Goal: Task Accomplishment & Management: Manage account settings

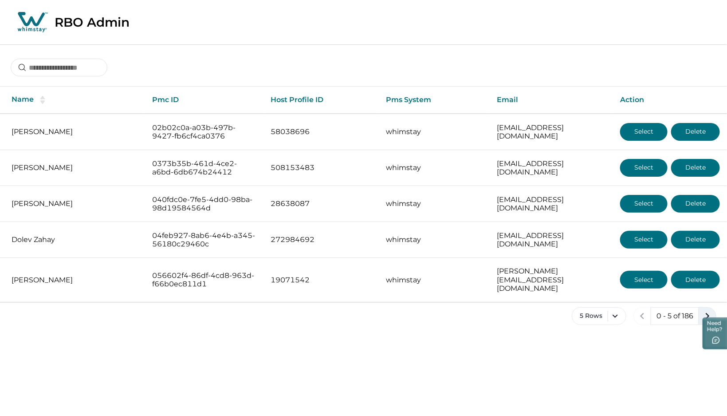
click at [708, 313] on icon "next page" at bounding box center [708, 316] width 4 height 6
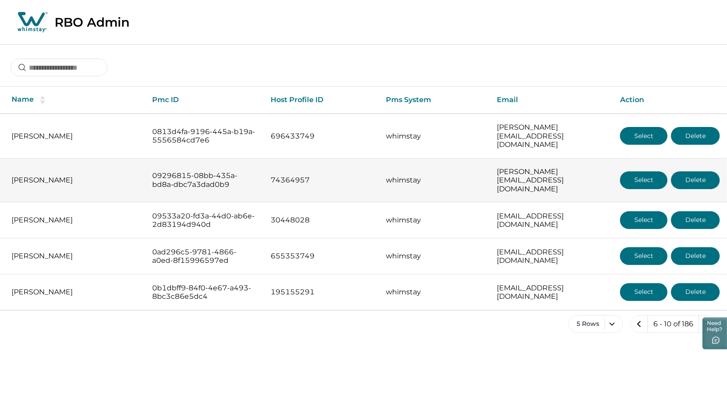
click at [654, 171] on button "Select" at bounding box center [643, 180] width 47 height 18
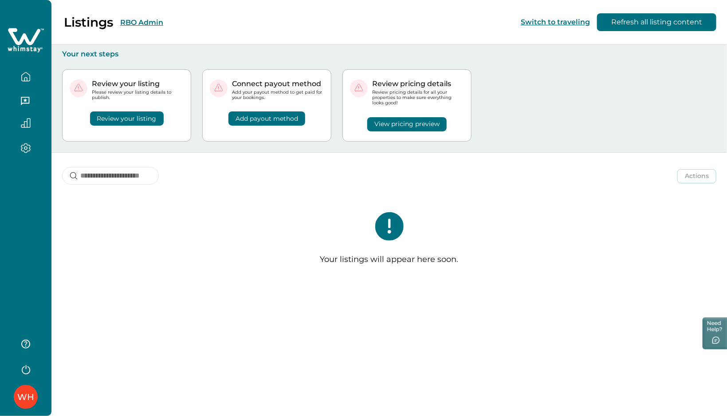
click at [138, 22] on button "RBO Admin" at bounding box center [141, 22] width 43 height 8
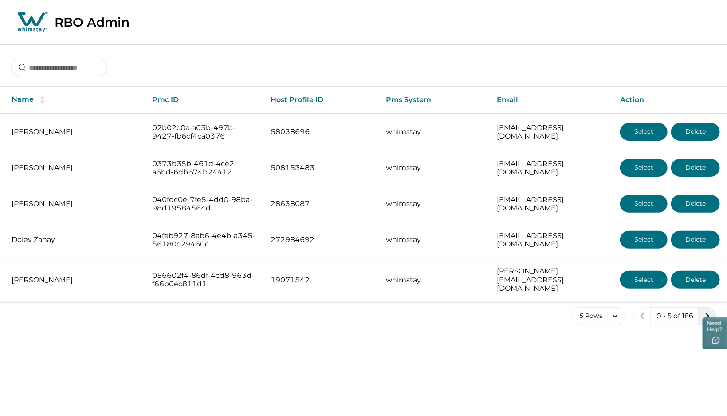
click at [705, 310] on icon "next page" at bounding box center [707, 316] width 12 height 12
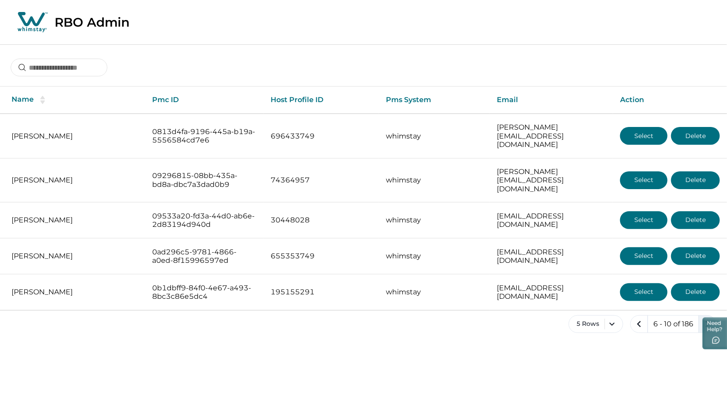
click at [708, 321] on icon "next page" at bounding box center [708, 324] width 4 height 6
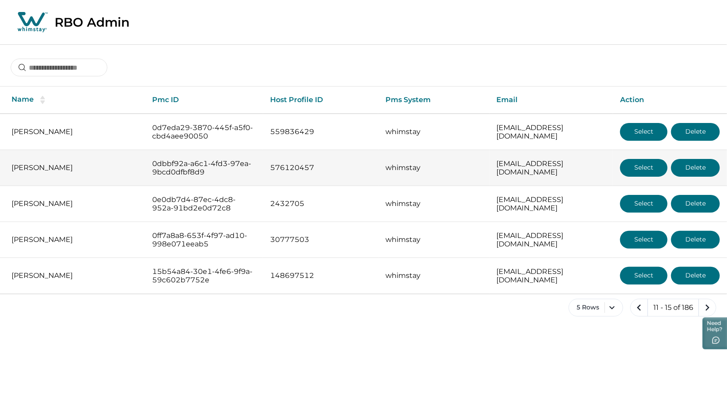
click at [646, 163] on button "Select" at bounding box center [643, 168] width 47 height 18
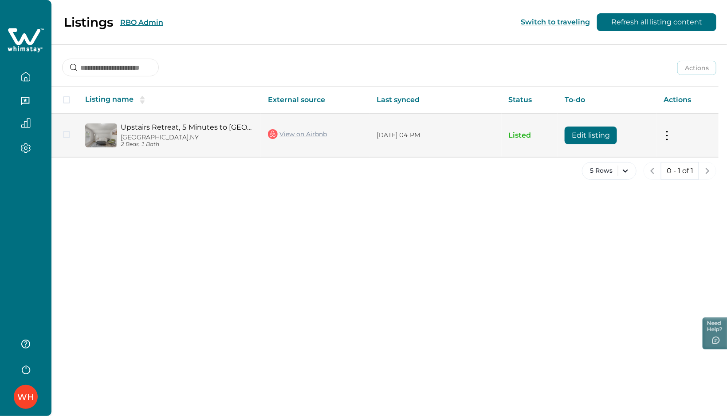
click at [595, 136] on button "Edit listing" at bounding box center [591, 135] width 52 height 18
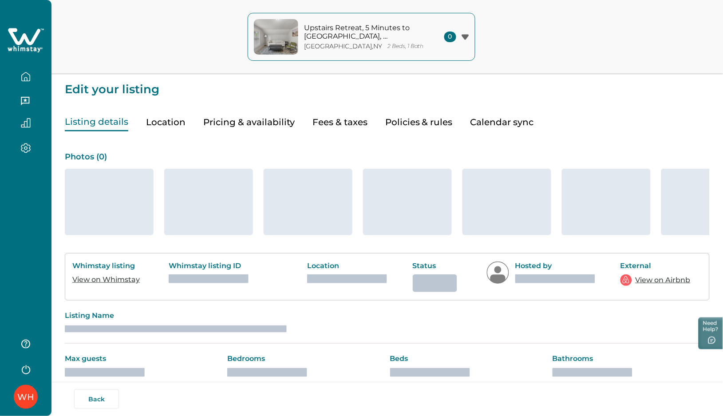
click at [26, 73] on icon "button" at bounding box center [26, 77] width 10 height 10
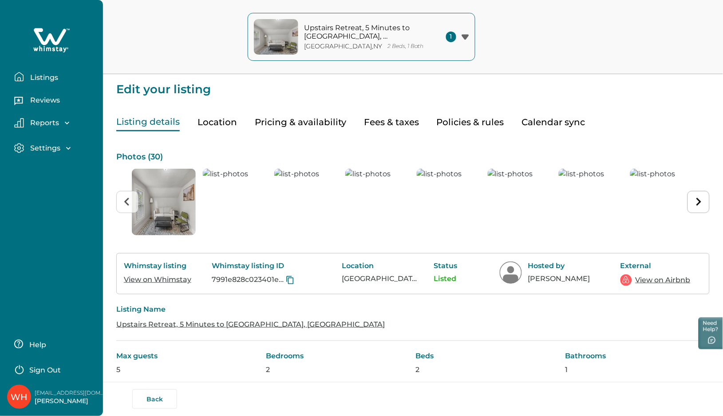
click at [33, 77] on p "Listings" at bounding box center [43, 77] width 31 height 9
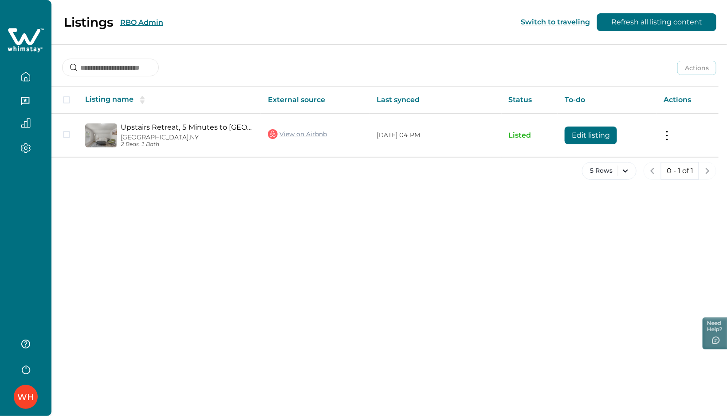
click at [195, 24] on div "Listings RBO Admin Switch to traveling Refresh all listing content" at bounding box center [363, 22] width 727 height 45
click at [155, 20] on button "RBO Admin" at bounding box center [141, 22] width 43 height 8
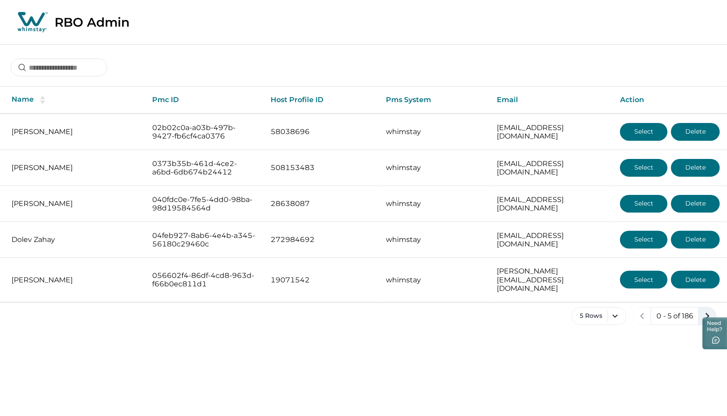
click at [705, 310] on icon "next page" at bounding box center [707, 316] width 12 height 12
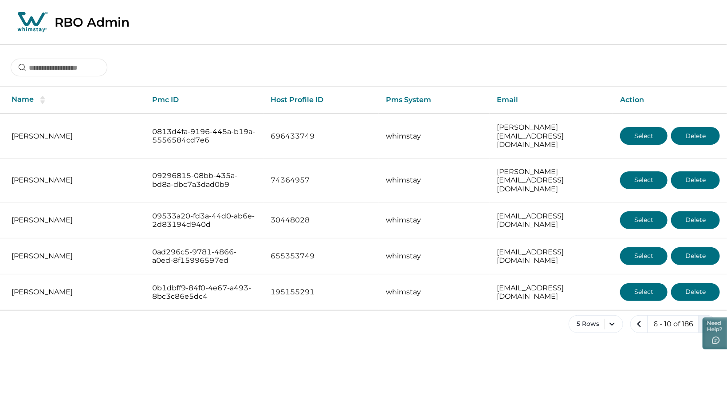
click at [705, 318] on icon "next page" at bounding box center [707, 324] width 12 height 12
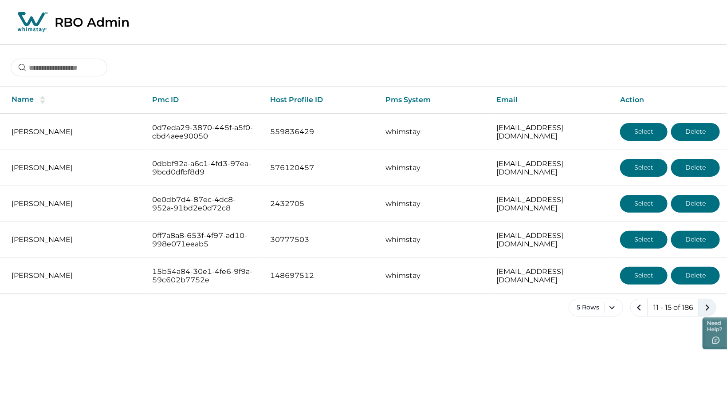
click at [705, 304] on icon "next page" at bounding box center [707, 307] width 12 height 12
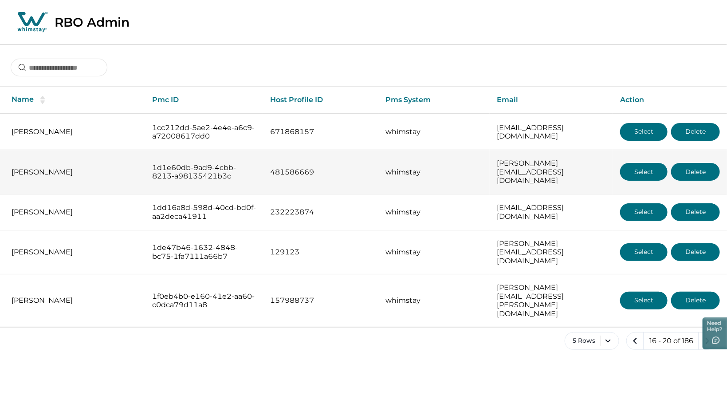
click at [640, 167] on button "Select" at bounding box center [643, 172] width 47 height 18
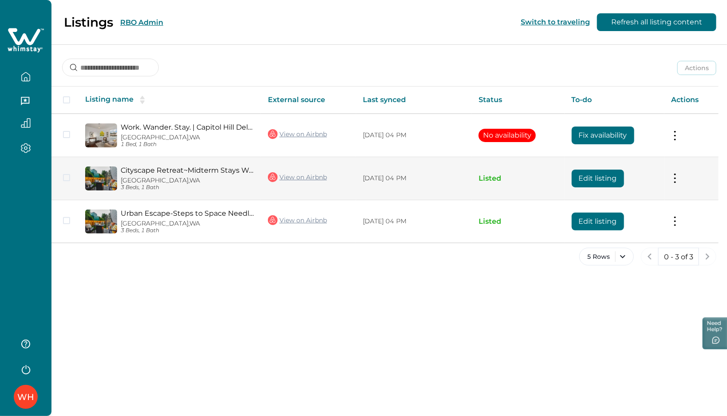
click at [591, 178] on button "Edit listing" at bounding box center [598, 178] width 52 height 18
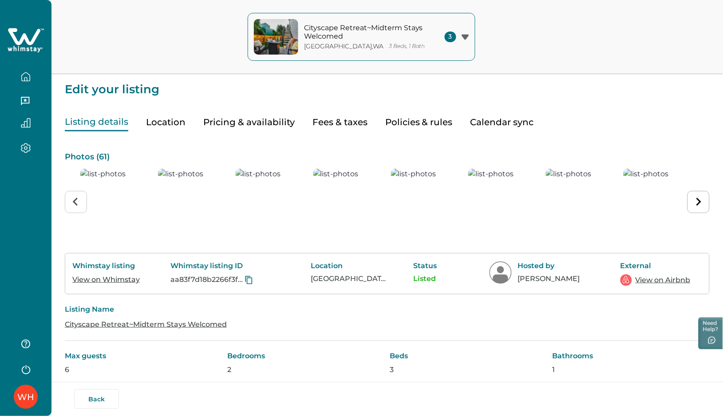
click at [25, 82] on button "button" at bounding box center [25, 77] width 37 height 18
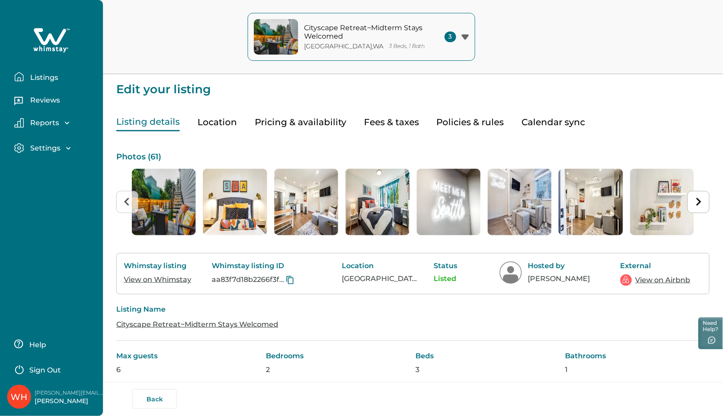
click at [35, 77] on p "Listings" at bounding box center [43, 77] width 31 height 9
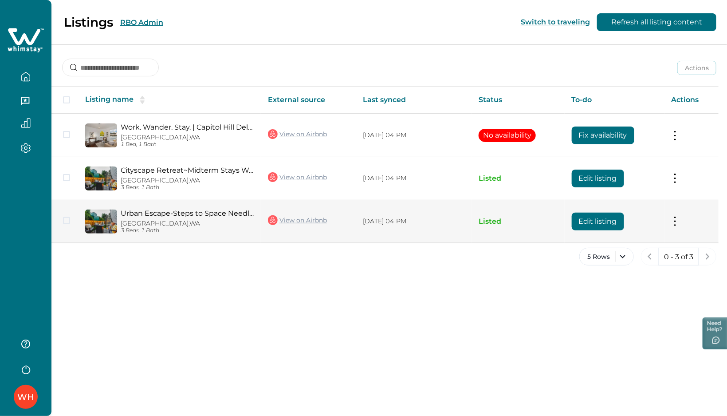
click at [624, 222] on button "Edit listing" at bounding box center [598, 222] width 52 height 18
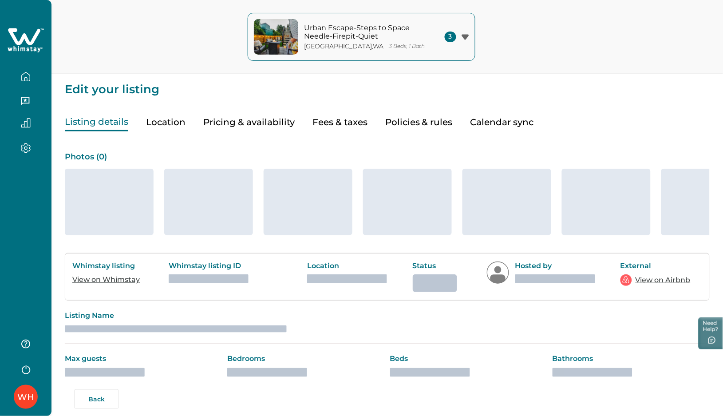
click at [30, 78] on icon "button" at bounding box center [26, 76] width 8 height 8
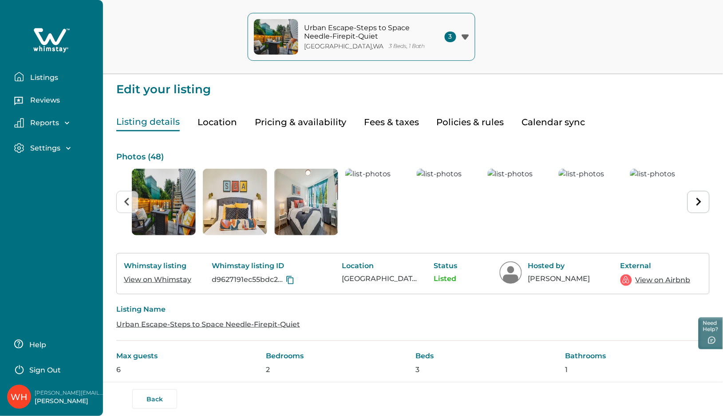
click at [48, 77] on p "Listings" at bounding box center [43, 77] width 31 height 9
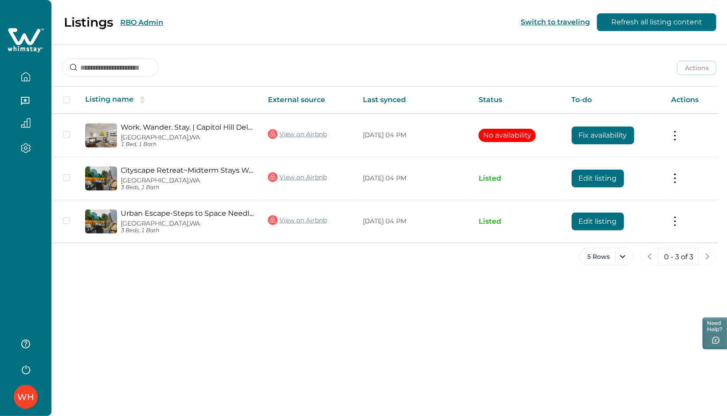
click at [196, 20] on div "Listings RBO Admin Switch to traveling Refresh all listing content" at bounding box center [363, 22] width 727 height 45
click at [147, 24] on button "RBO Admin" at bounding box center [141, 22] width 43 height 8
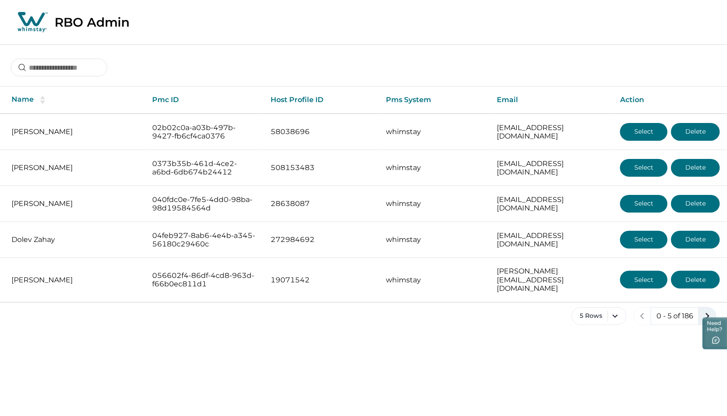
click at [707, 310] on icon "next page" at bounding box center [707, 316] width 12 height 12
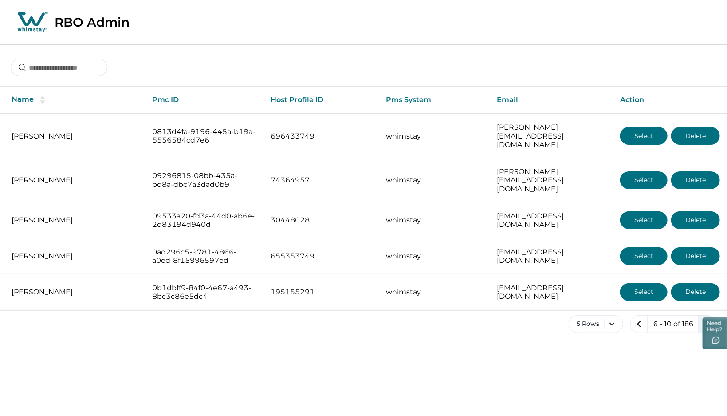
click at [712, 318] on icon "next page" at bounding box center [707, 324] width 12 height 12
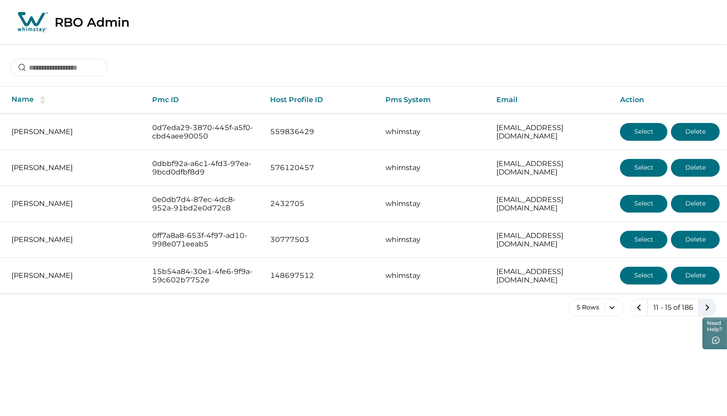
click at [712, 305] on icon "next page" at bounding box center [707, 307] width 12 height 12
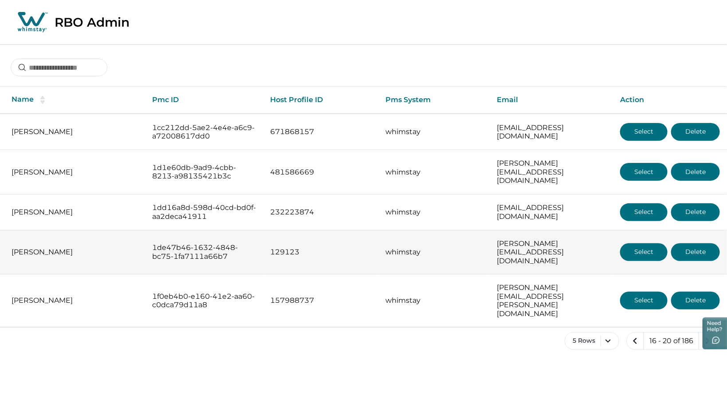
click at [645, 243] on button "Select" at bounding box center [643, 252] width 47 height 18
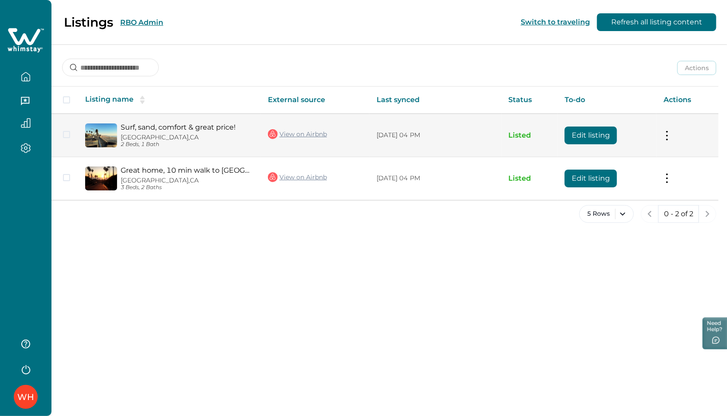
click at [577, 132] on button "Edit listing" at bounding box center [591, 135] width 52 height 18
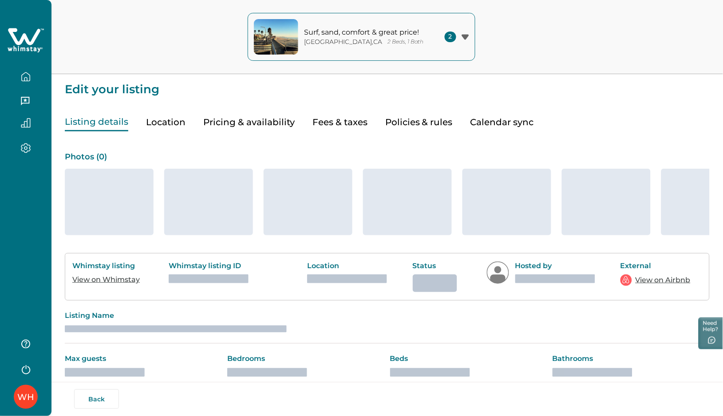
click at [13, 75] on button "button" at bounding box center [25, 77] width 37 height 18
click at [518, 121] on button "Calendar sync" at bounding box center [501, 122] width 63 height 18
click at [30, 78] on icon "button" at bounding box center [26, 76] width 8 height 8
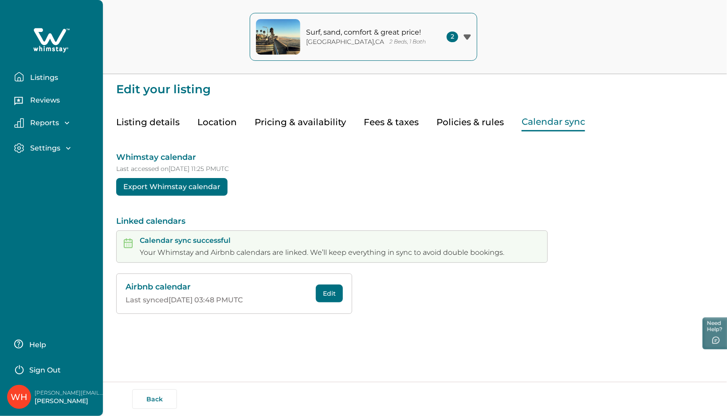
click at [36, 75] on p "Listings" at bounding box center [43, 77] width 31 height 9
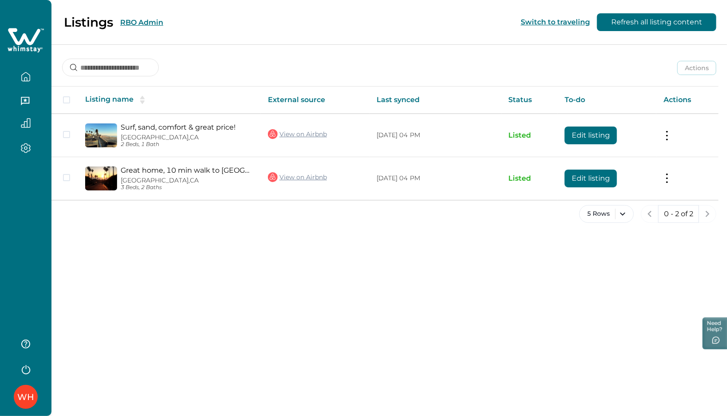
click at [188, 21] on div "Listings RBO Admin Switch to traveling Refresh all listing content" at bounding box center [363, 22] width 727 height 45
click at [133, 19] on button "RBO Admin" at bounding box center [141, 22] width 43 height 8
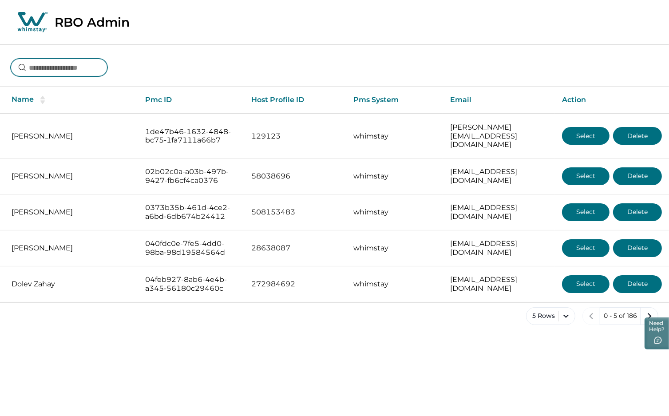
click at [75, 68] on input at bounding box center [59, 68] width 97 height 18
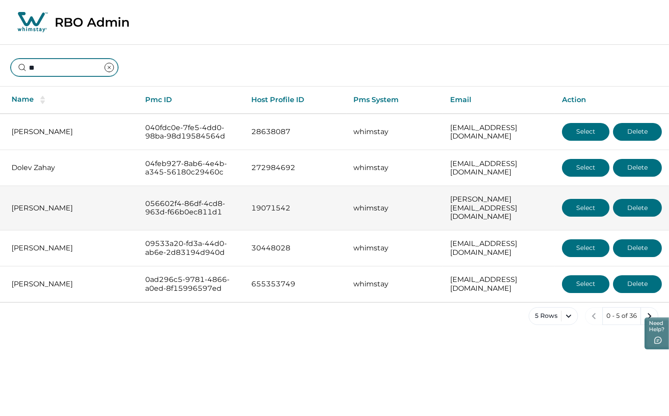
type input "**"
click at [590, 200] on button "Select" at bounding box center [585, 208] width 47 height 18
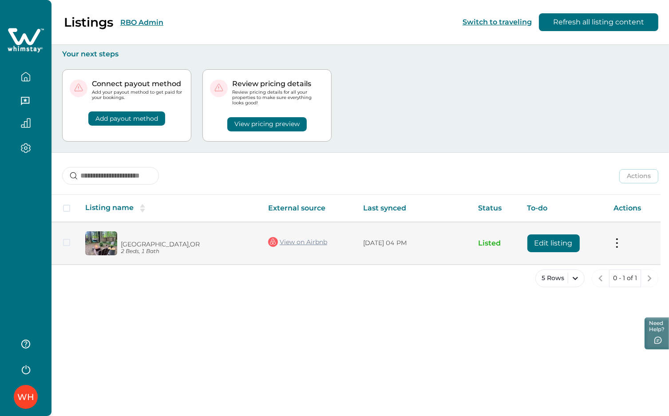
click at [562, 240] on button "Edit listing" at bounding box center [553, 243] width 52 height 18
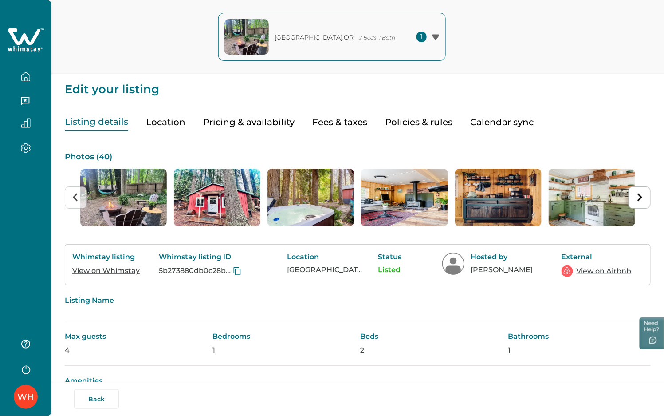
click at [32, 77] on button "button" at bounding box center [25, 77] width 37 height 18
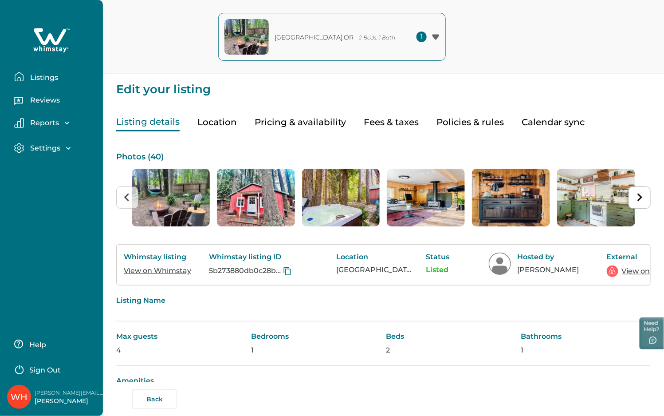
click at [37, 76] on p "Listings" at bounding box center [43, 77] width 31 height 9
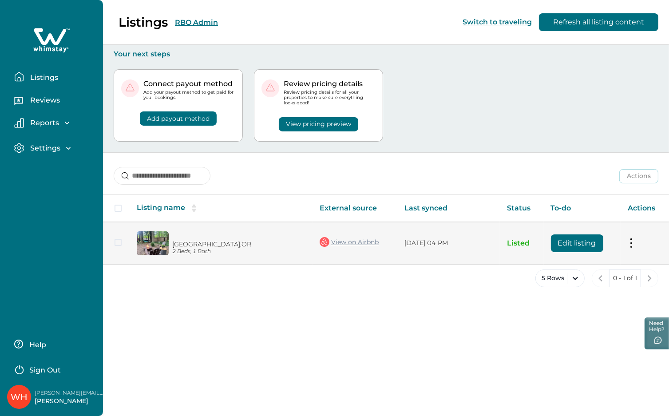
click at [572, 246] on button "Edit listing" at bounding box center [577, 243] width 52 height 18
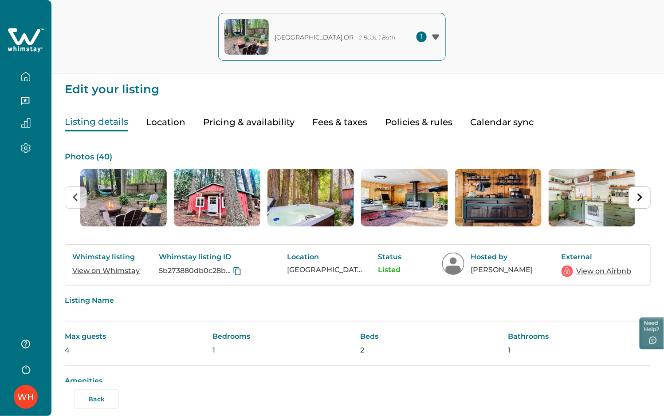
click at [494, 124] on button "Calendar sync" at bounding box center [501, 122] width 63 height 18
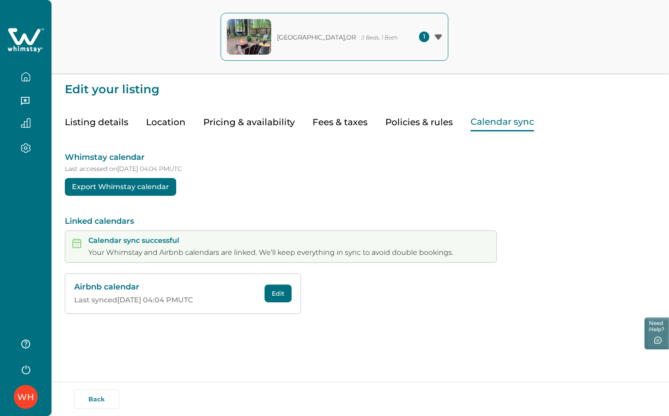
click at [280, 292] on button "Edit" at bounding box center [277, 293] width 27 height 18
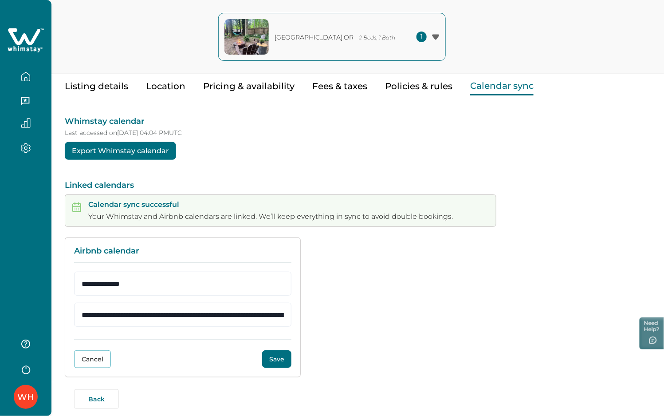
scroll to position [46, 0]
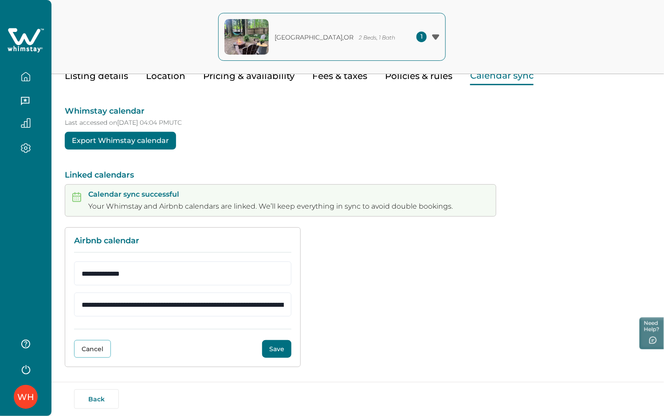
click at [268, 352] on button "Save" at bounding box center [276, 349] width 29 height 18
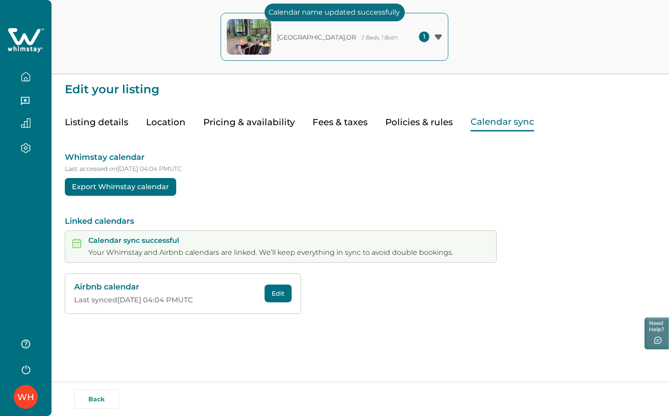
click at [34, 35] on icon at bounding box center [24, 36] width 32 height 17
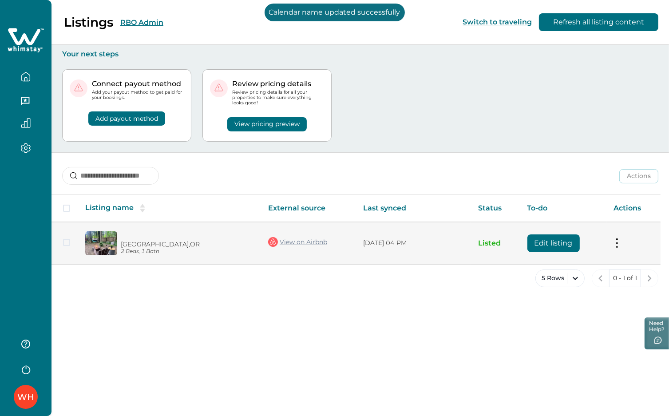
click at [548, 239] on button "Edit listing" at bounding box center [553, 243] width 52 height 18
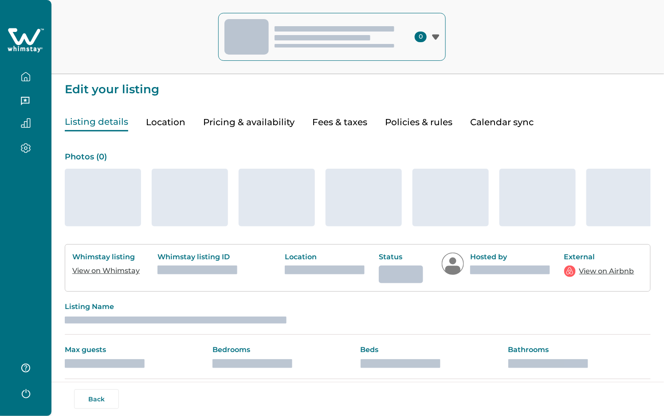
click at [32, 38] on icon at bounding box center [26, 40] width 36 height 27
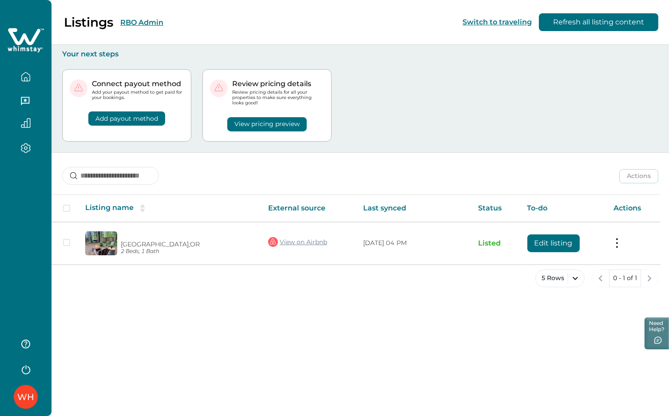
click at [634, 120] on div "Connect payout method Add your payout method to get paid for your bookings. Add…" at bounding box center [360, 106] width 596 height 94
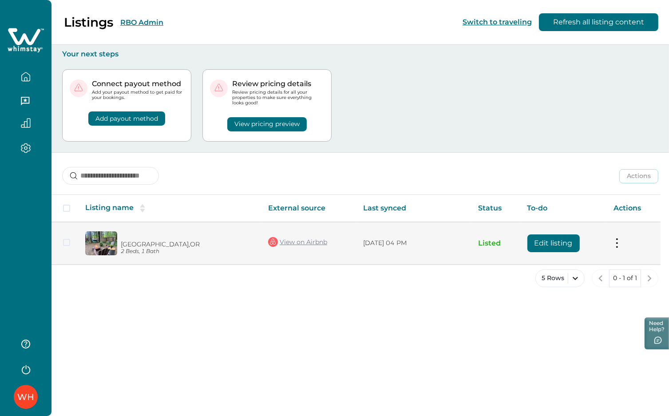
click at [550, 246] on button "Edit listing" at bounding box center [553, 243] width 52 height 18
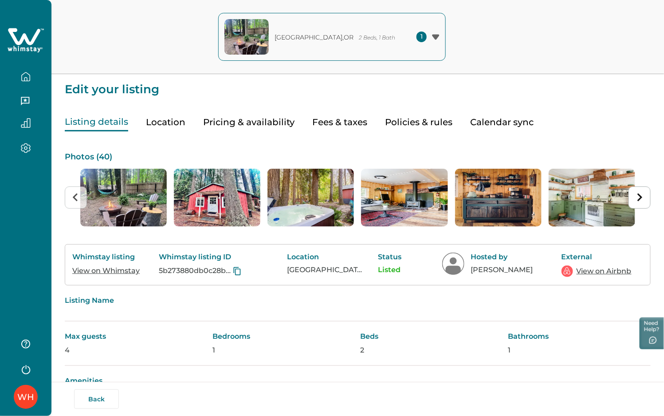
click at [500, 119] on button "Calendar sync" at bounding box center [501, 122] width 63 height 18
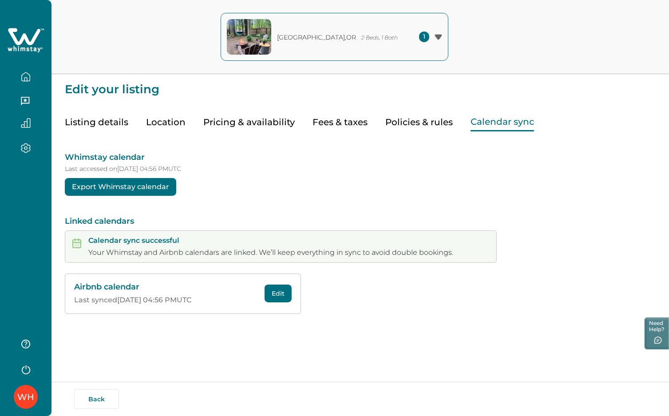
click at [279, 295] on button "Edit" at bounding box center [277, 293] width 27 height 18
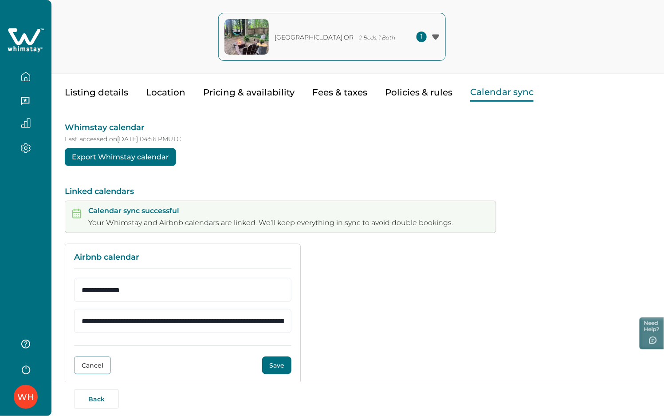
scroll to position [46, 0]
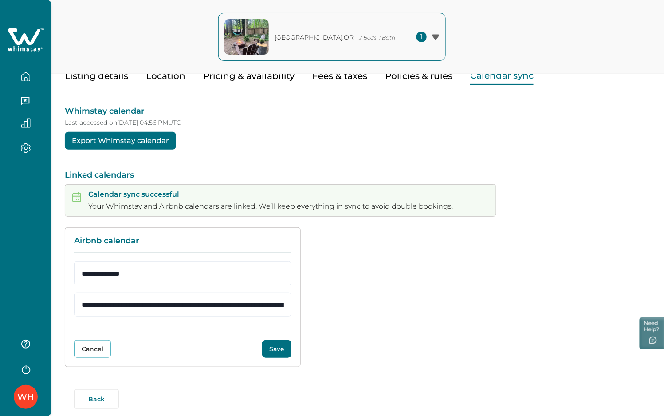
click at [272, 350] on button "Save" at bounding box center [276, 349] width 29 height 18
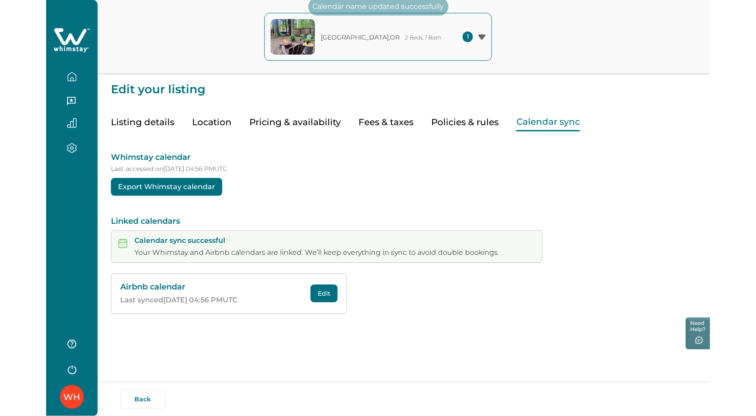
scroll to position [0, 0]
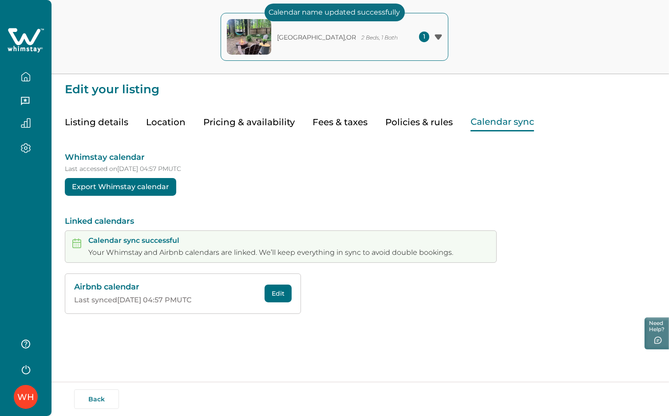
click at [27, 43] on icon at bounding box center [26, 40] width 36 height 27
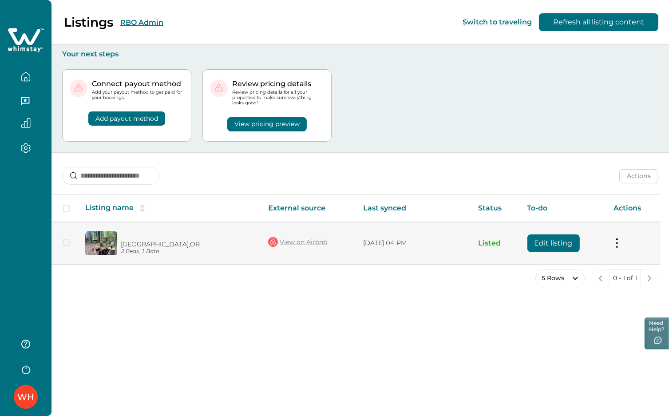
click at [549, 242] on button "Edit listing" at bounding box center [553, 243] width 52 height 18
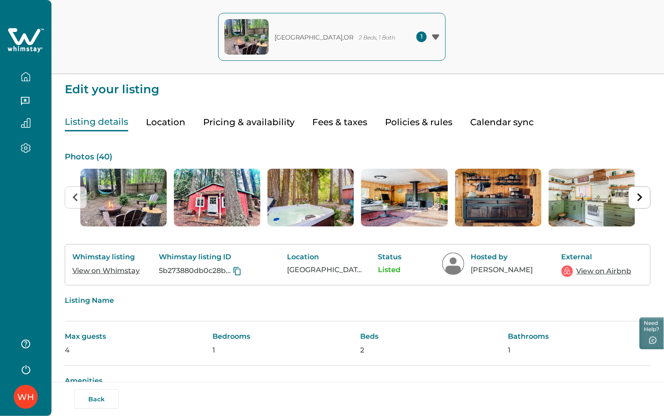
click at [28, 73] on icon "button" at bounding box center [26, 77] width 10 height 10
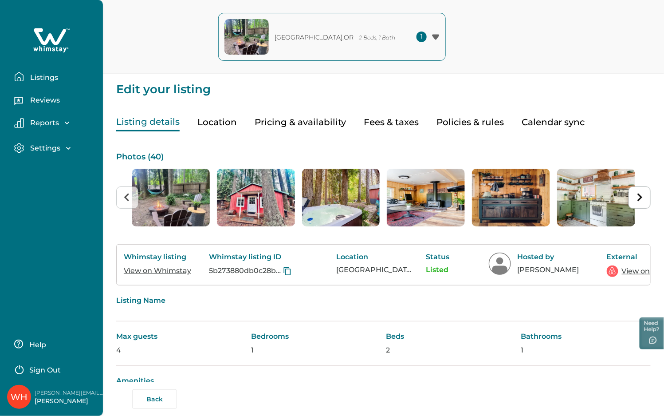
click at [52, 76] on p "Listings" at bounding box center [43, 77] width 31 height 9
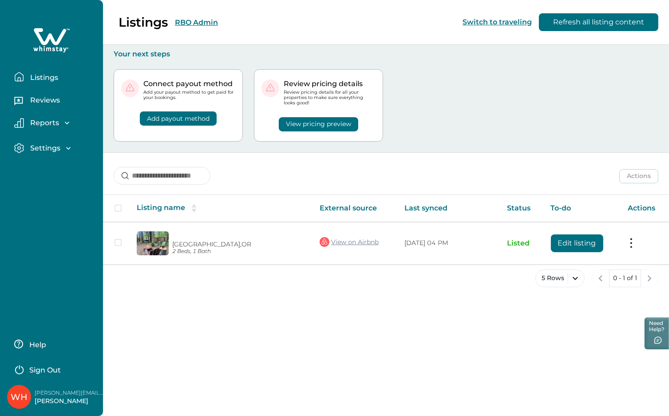
click at [203, 20] on div "Listings RBO Admin Switch to traveling Refresh all listing content" at bounding box center [334, 22] width 669 height 45
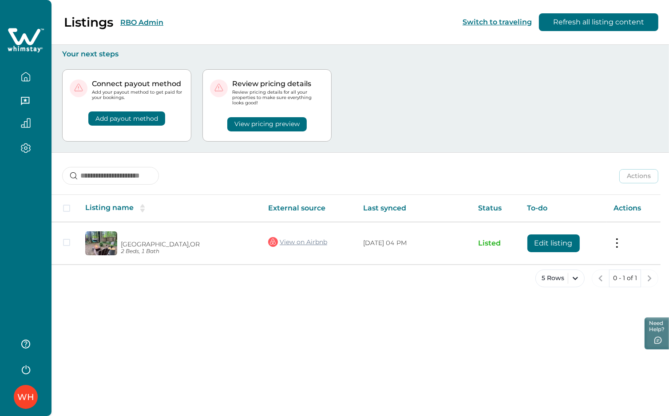
click at [154, 22] on button "RBO Admin" at bounding box center [141, 22] width 43 height 8
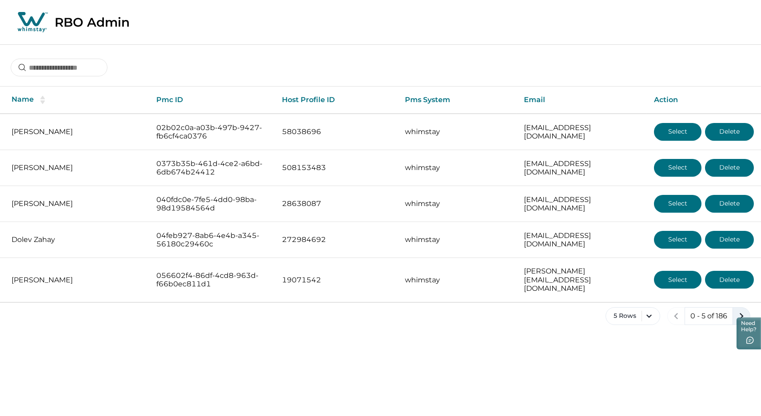
click at [668, 310] on icon "next page" at bounding box center [741, 316] width 12 height 12
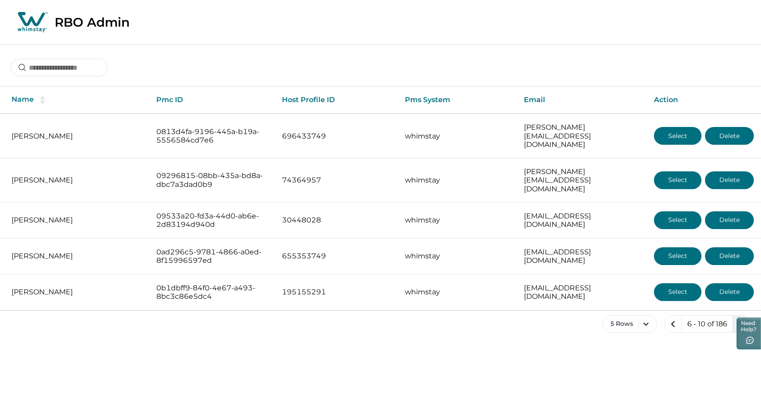
click at [668, 321] on icon "next page" at bounding box center [741, 324] width 4 height 6
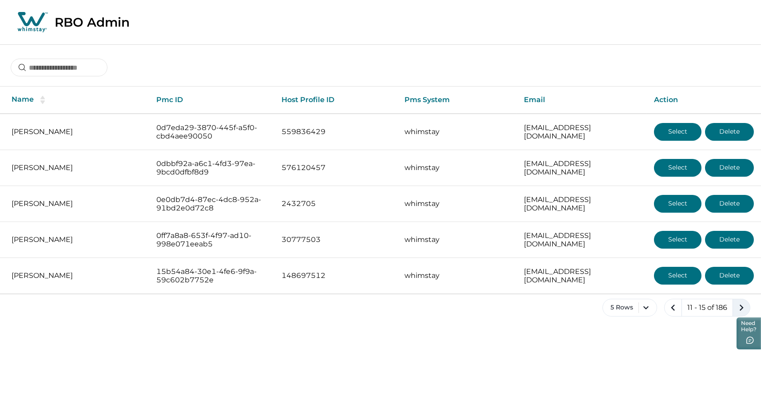
click at [668, 306] on icon "next page" at bounding box center [741, 307] width 4 height 6
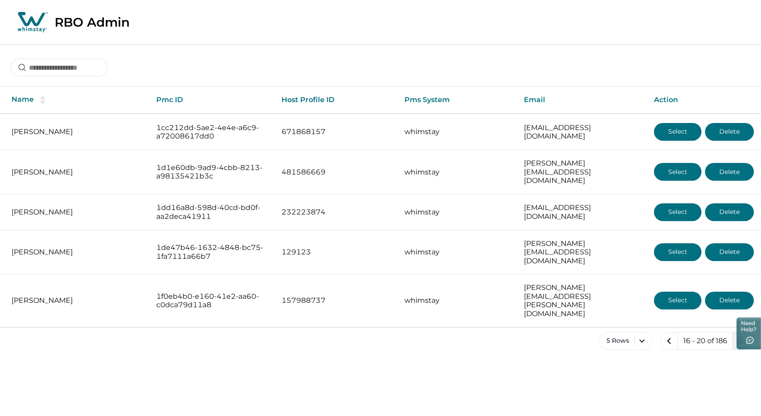
click at [668, 338] on icon "next page" at bounding box center [741, 341] width 4 height 6
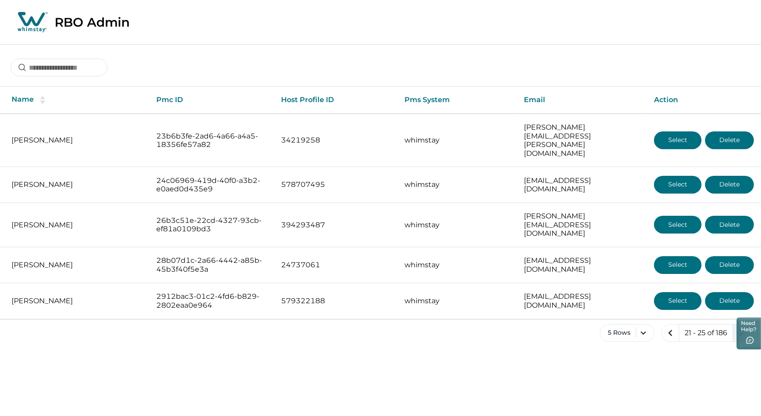
click at [668, 330] on icon "next page" at bounding box center [741, 333] width 4 height 6
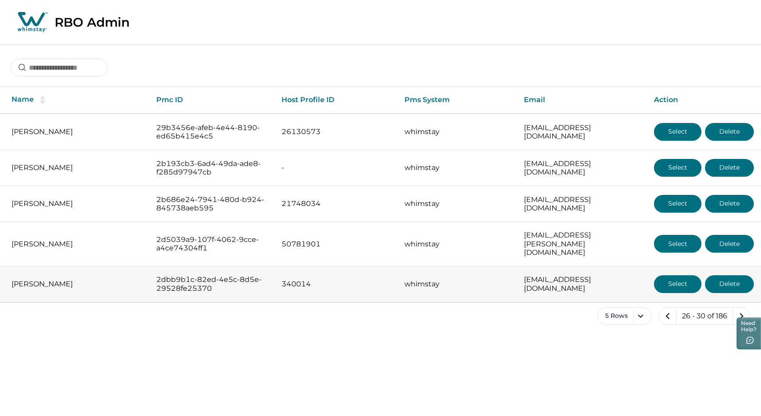
click at [668, 275] on button "Select" at bounding box center [677, 284] width 47 height 18
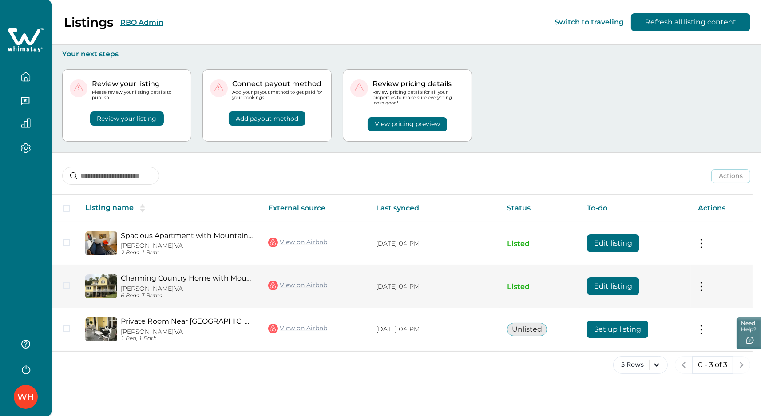
click at [621, 289] on button "Edit listing" at bounding box center [613, 286] width 52 height 18
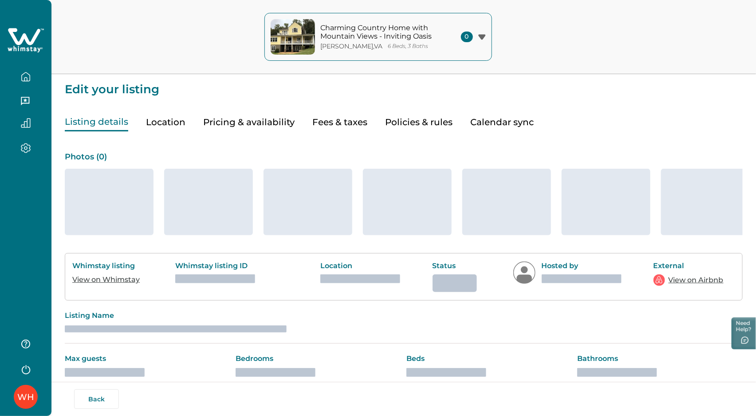
click at [501, 121] on button "Calendar sync" at bounding box center [501, 122] width 63 height 18
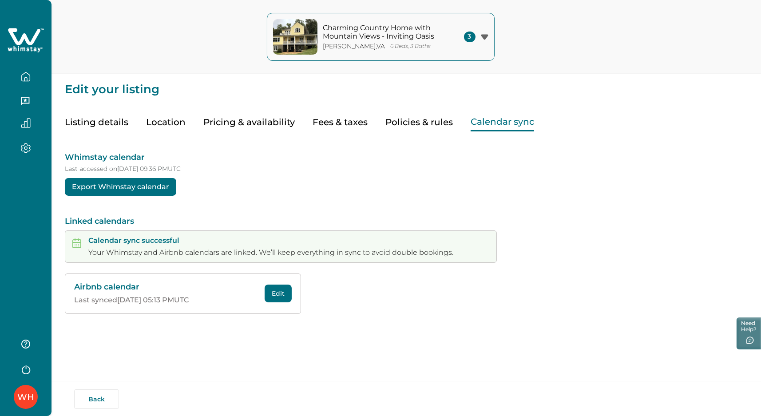
click at [279, 292] on button "Edit" at bounding box center [277, 293] width 27 height 18
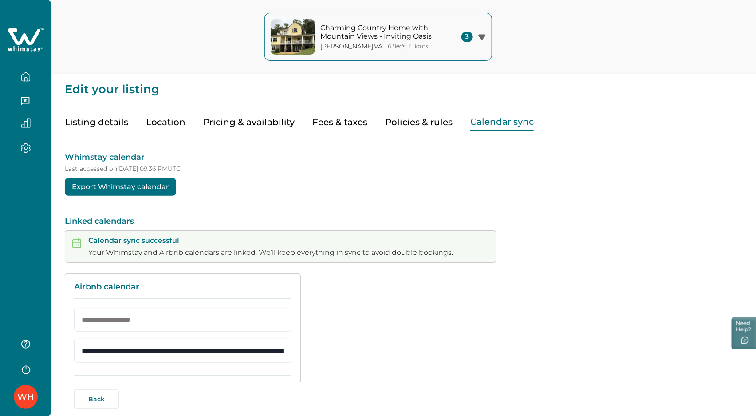
click at [22, 74] on icon "button" at bounding box center [26, 77] width 10 height 10
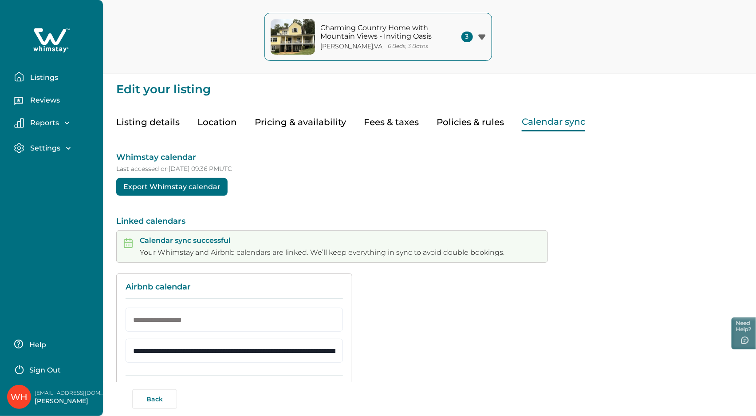
click at [43, 43] on icon at bounding box center [50, 36] width 32 height 17
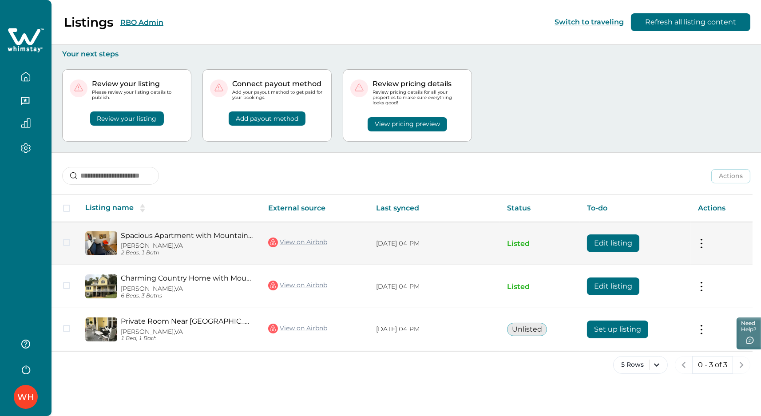
click at [608, 244] on button "Edit listing" at bounding box center [613, 243] width 52 height 18
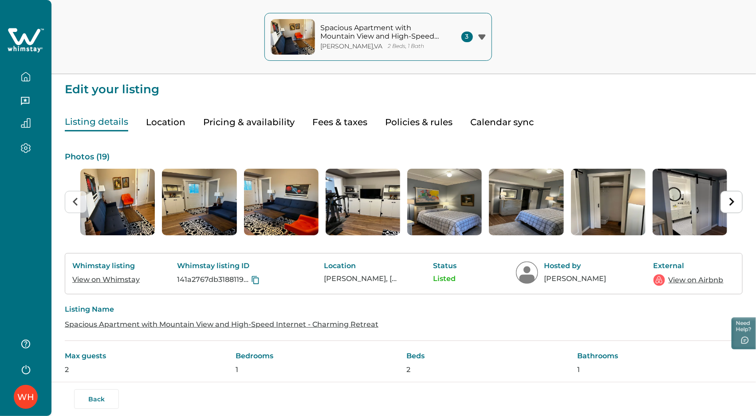
click at [491, 117] on button "Calendar sync" at bounding box center [501, 122] width 63 height 18
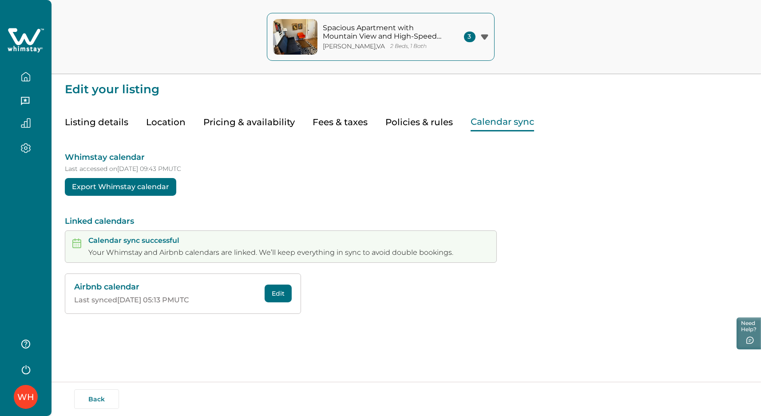
click at [287, 289] on button "Edit" at bounding box center [277, 293] width 27 height 18
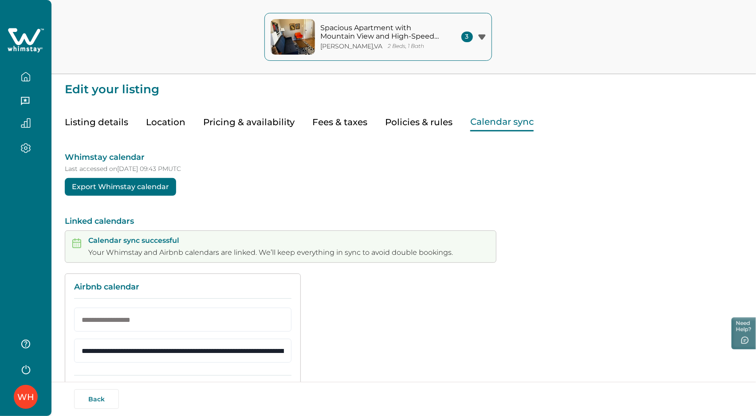
click at [20, 35] on icon at bounding box center [26, 40] width 36 height 27
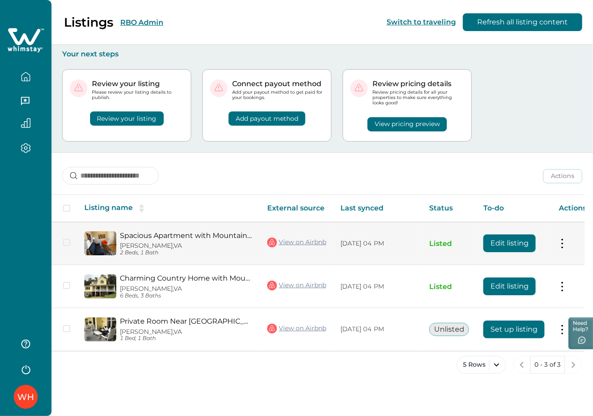
click at [510, 241] on button "Edit listing" at bounding box center [509, 243] width 52 height 18
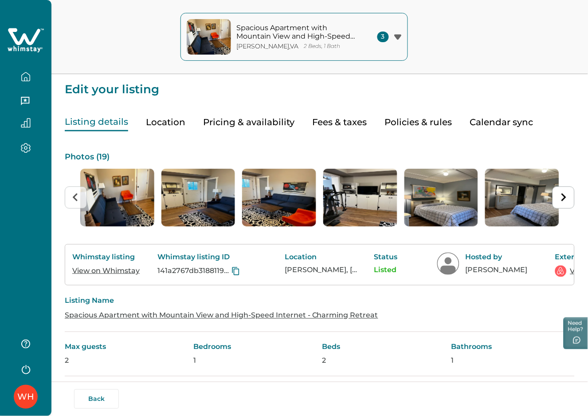
click at [27, 36] on icon at bounding box center [26, 40] width 36 height 27
